Goal: Information Seeking & Learning: Learn about a topic

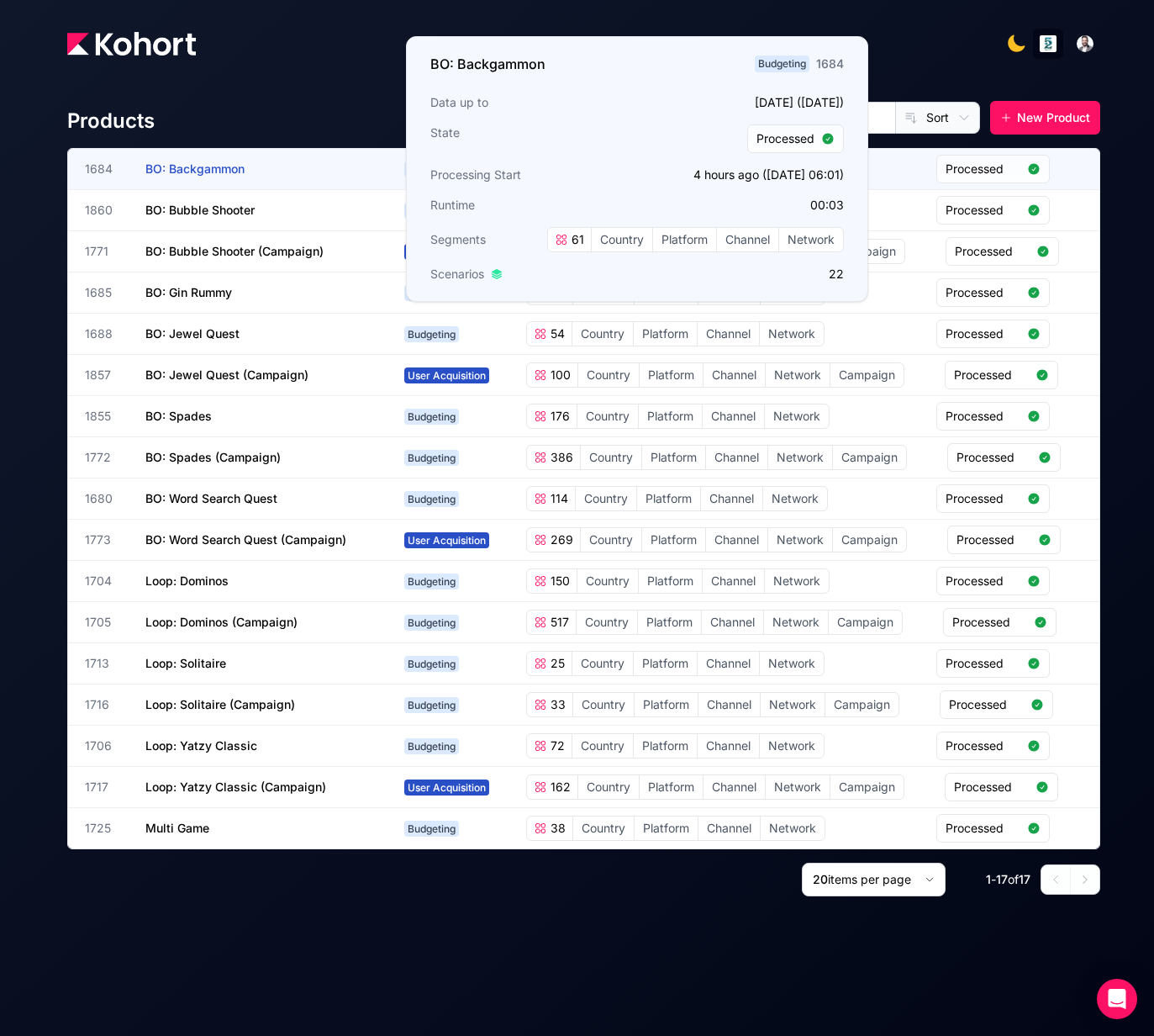
click at [231, 171] on span "BO: Backgammon" at bounding box center [195, 168] width 99 height 14
